Goal: Ask a question

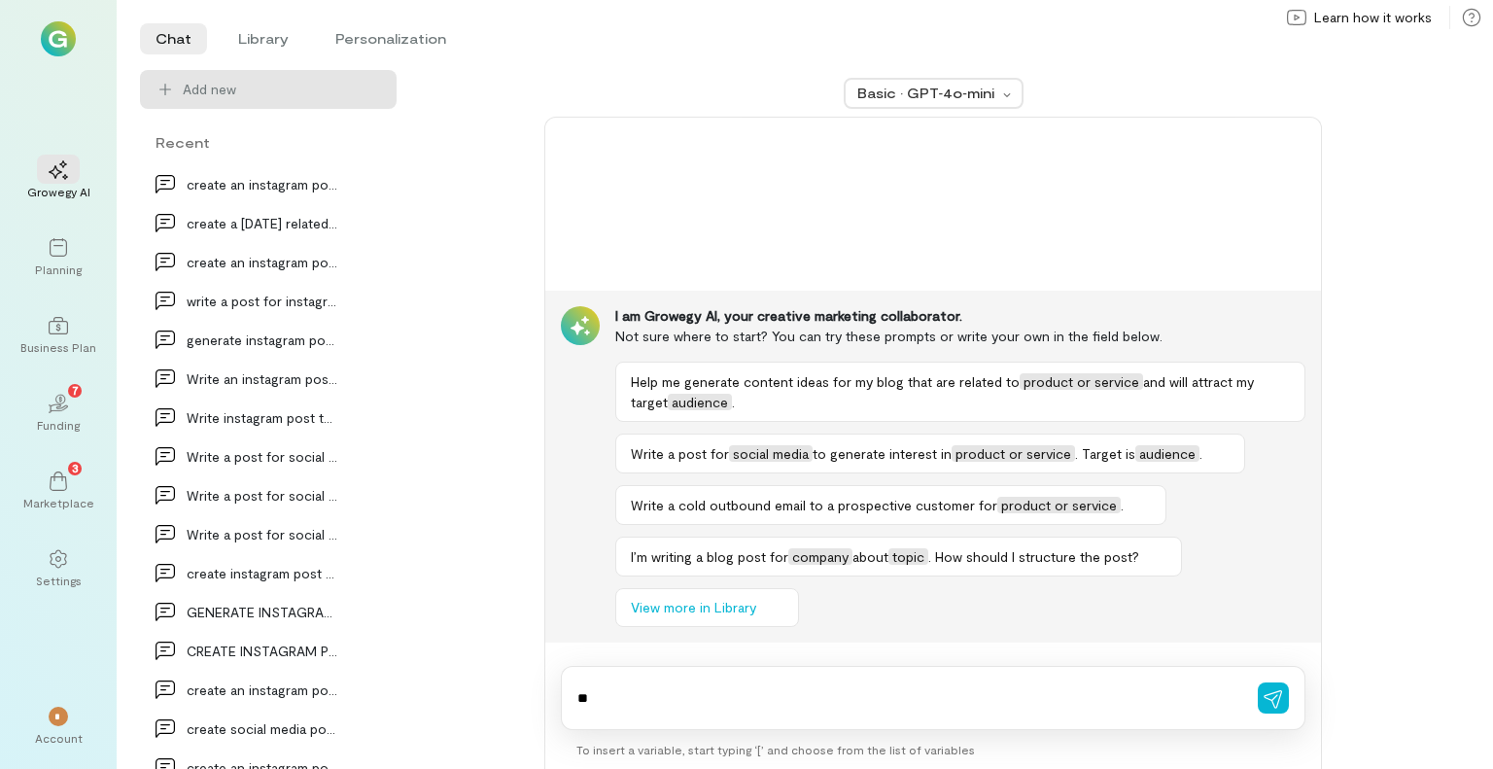
type textarea "*"
click at [253, 183] on div "create an instagram post for Dog lover asking abo…" at bounding box center [263, 184] width 152 height 20
